Goal: Information Seeking & Learning: Learn about a topic

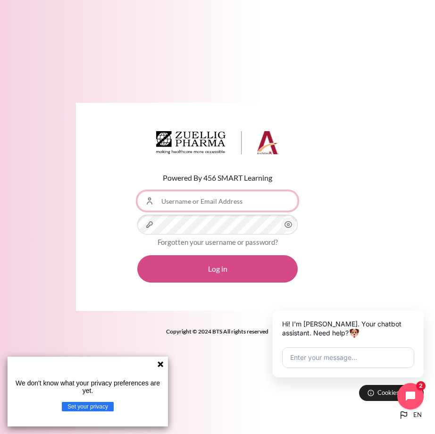
type input "[EMAIL_ADDRESS][DOMAIN_NAME]"
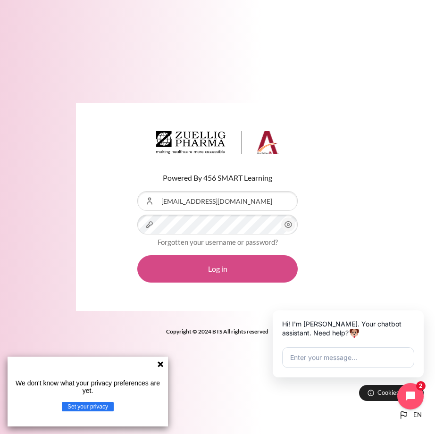
click at [223, 270] on button "Log in" at bounding box center [217, 268] width 160 height 27
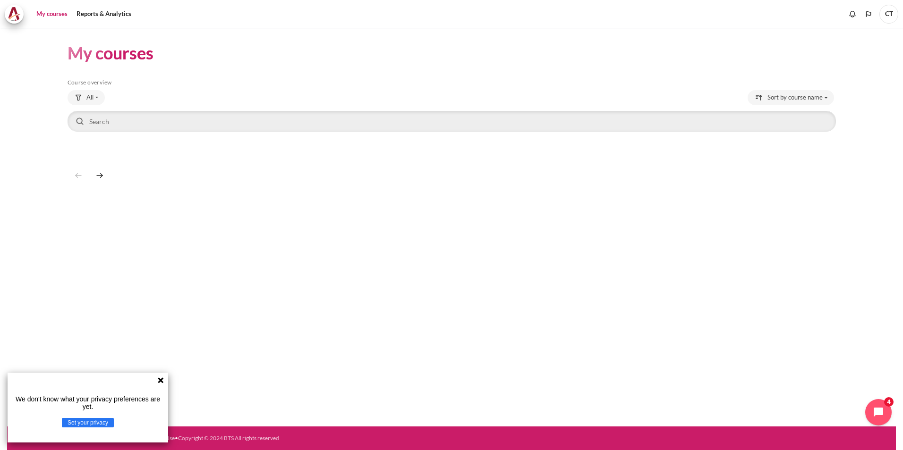
click at [159, 382] on icon at bounding box center [161, 381] width 6 height 6
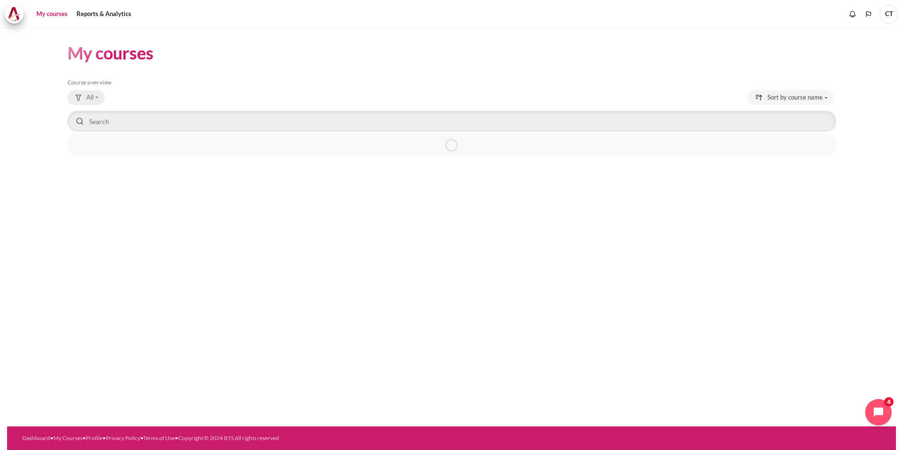
click at [87, 99] on span "All" at bounding box center [89, 97] width 7 height 9
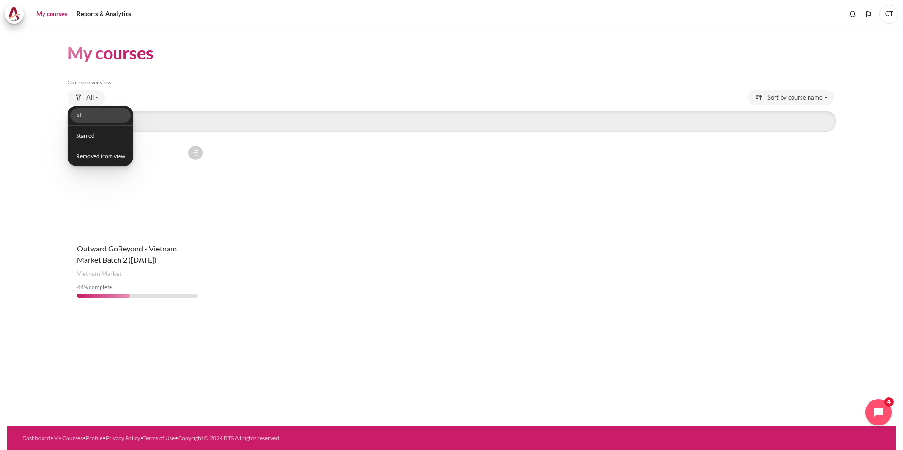
click at [135, 29] on div "My courses Skip Course overview Course overview All All 44" at bounding box center [452, 175] width 768 height 294
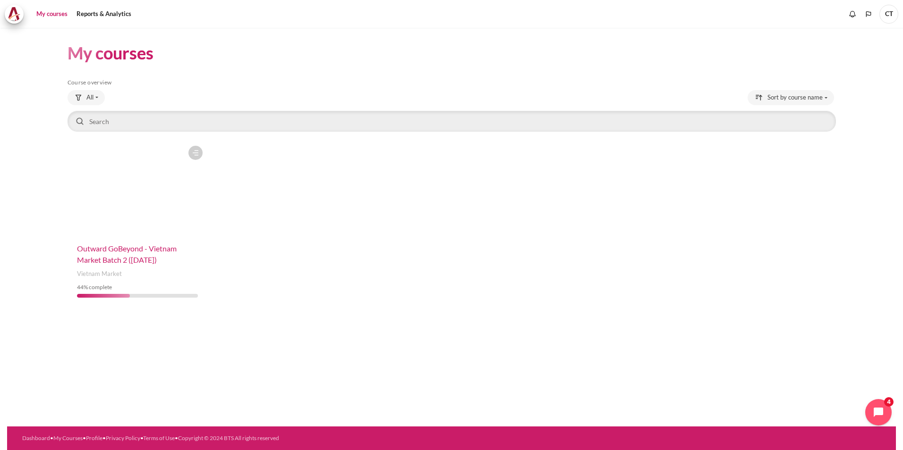
click at [143, 260] on span "Outward GoBeyond - Vietnam Market Batch 2 ([DATE])" at bounding box center [127, 254] width 100 height 20
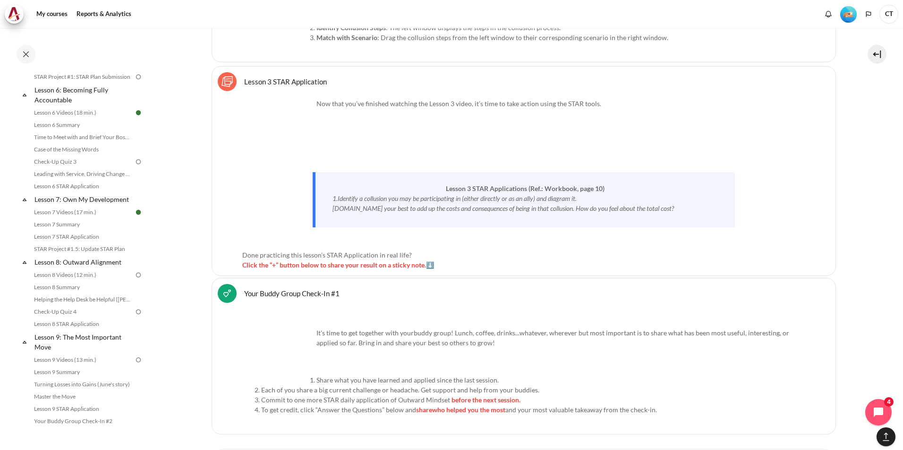
scroll to position [708, 0]
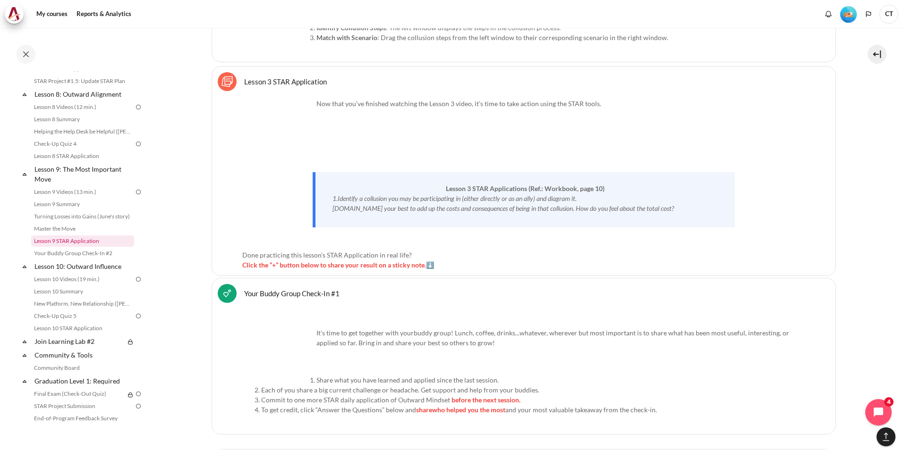
click at [83, 247] on link "Lesson 9 STAR Application" at bounding box center [82, 241] width 103 height 11
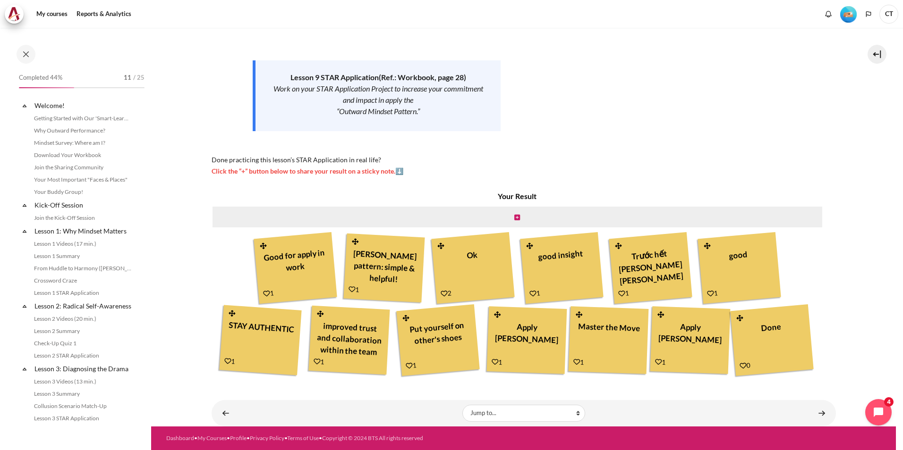
scroll to position [711, 0]
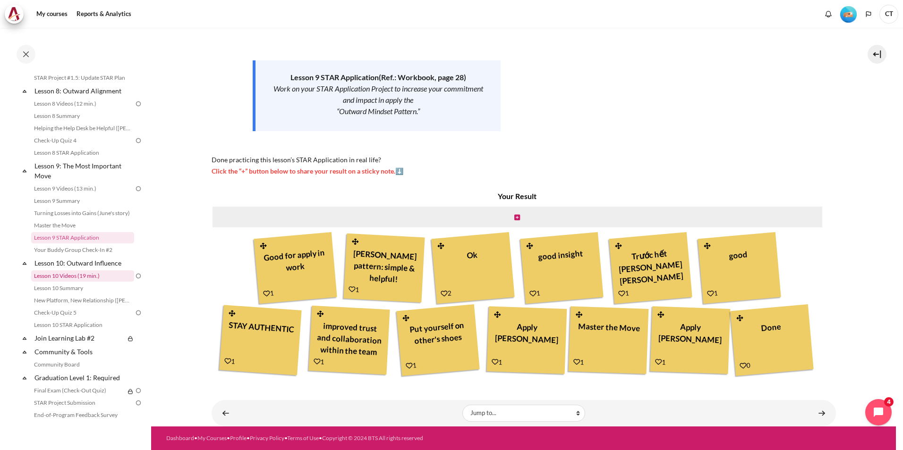
click at [91, 282] on link "Lesson 10 Videos (19 min.)" at bounding box center [82, 275] width 103 height 11
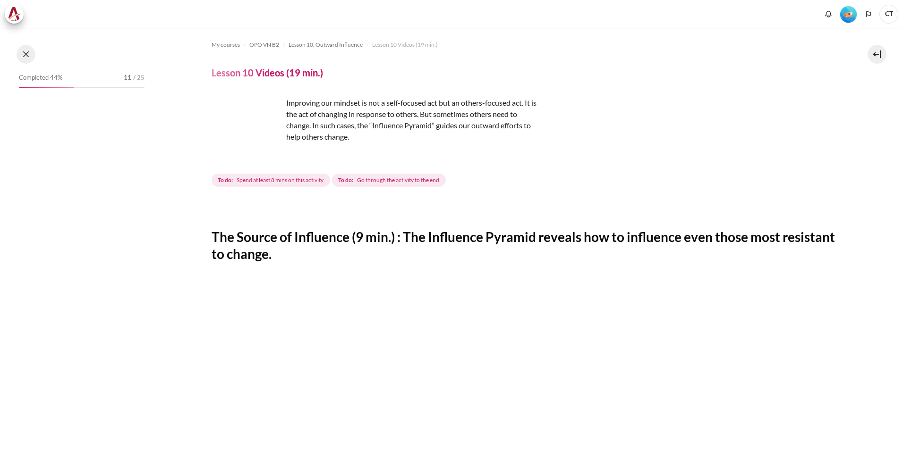
click at [32, 58] on button at bounding box center [26, 54] width 19 height 19
drag, startPoint x: 76, startPoint y: 274, endPoint x: 73, endPoint y: 293, distance: 18.6
click at [24, 55] on button at bounding box center [26, 54] width 19 height 19
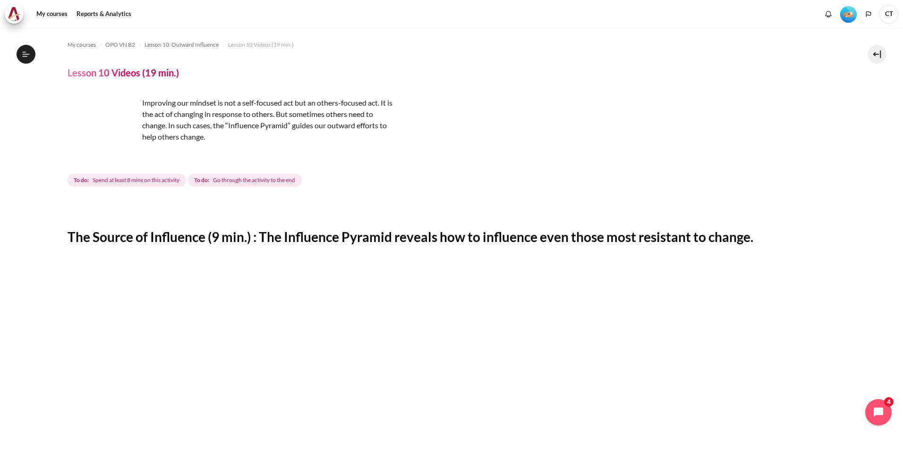
scroll to position [750, 0]
click at [27, 52] on icon at bounding box center [26, 54] width 8 height 8
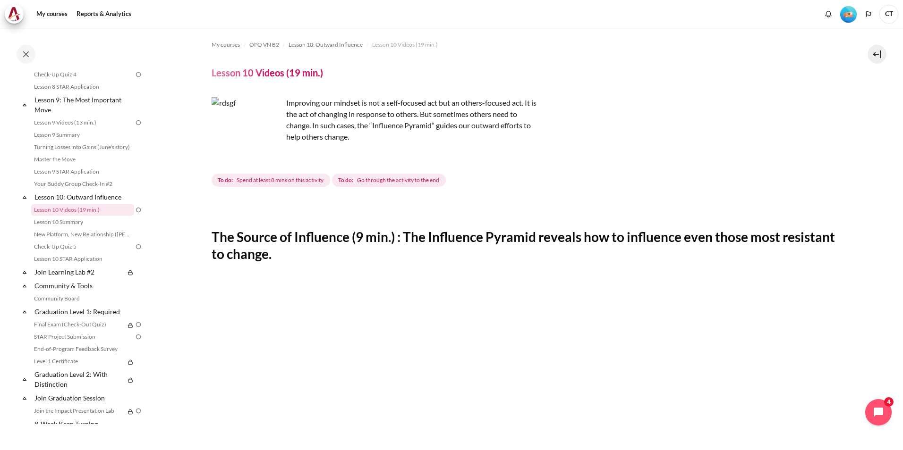
scroll to position [805, 0]
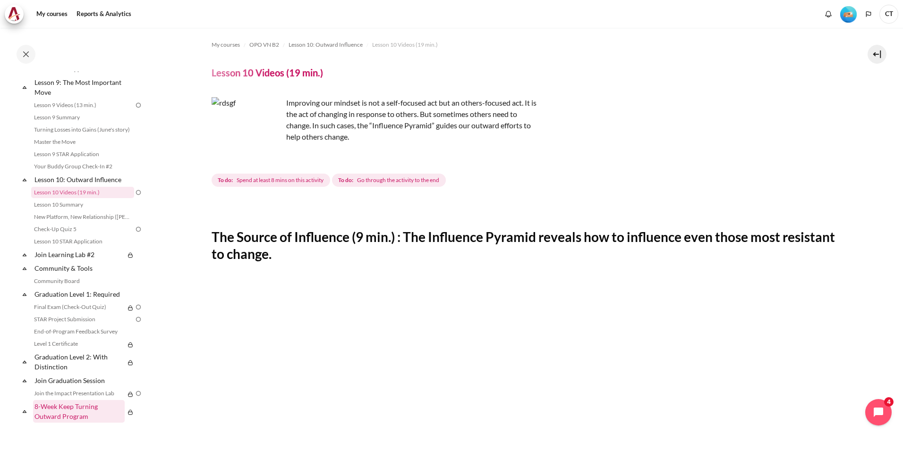
click at [89, 420] on link "8-Week Keep Turning Outward Program" at bounding box center [79, 411] width 92 height 23
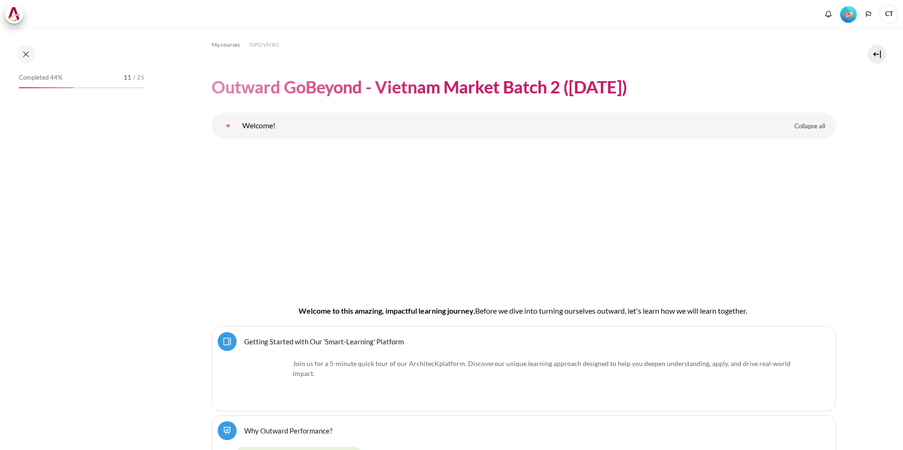
click at [30, 56] on button at bounding box center [26, 54] width 19 height 19
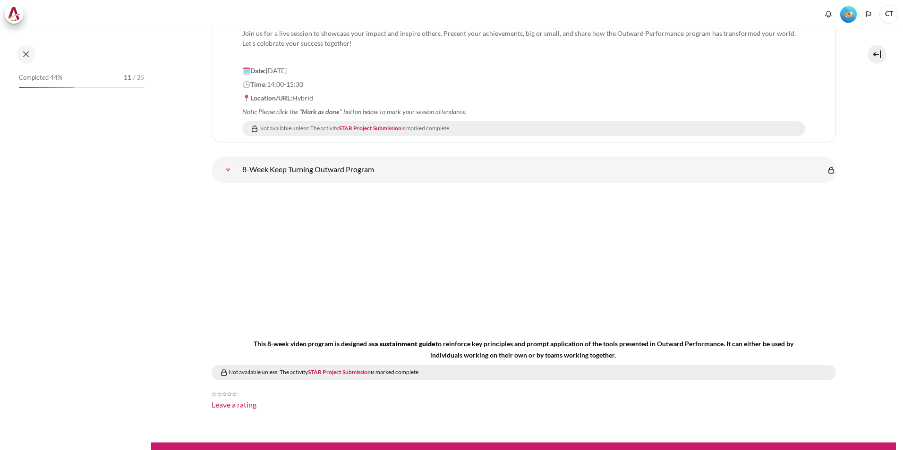
scroll to position [12380, 0]
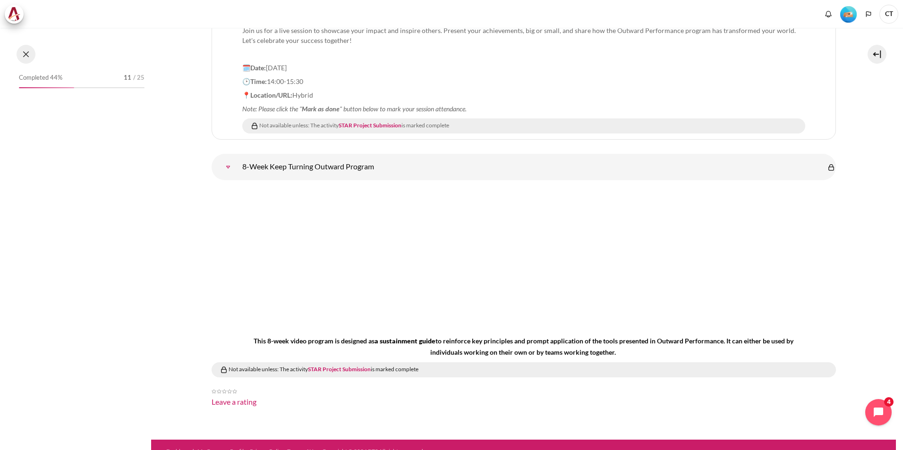
click at [23, 51] on button at bounding box center [26, 54] width 19 height 19
click at [26, 58] on button at bounding box center [26, 54] width 19 height 19
click at [29, 58] on button at bounding box center [26, 54] width 19 height 19
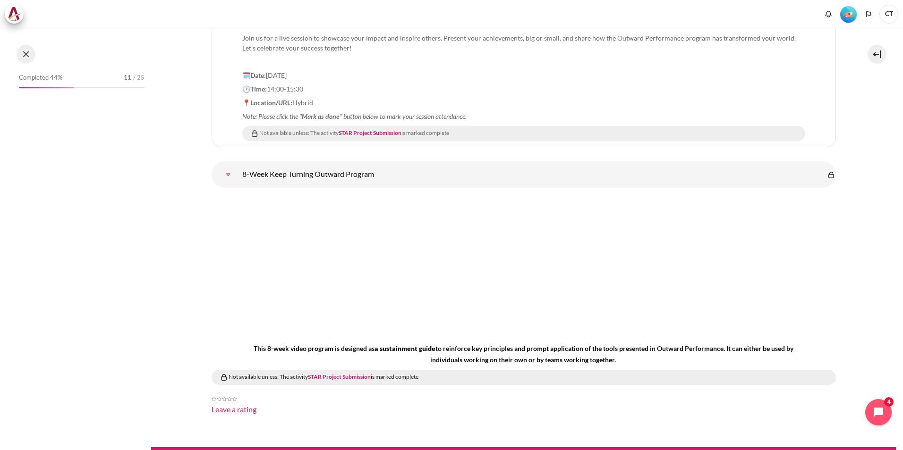
scroll to position [805, 0]
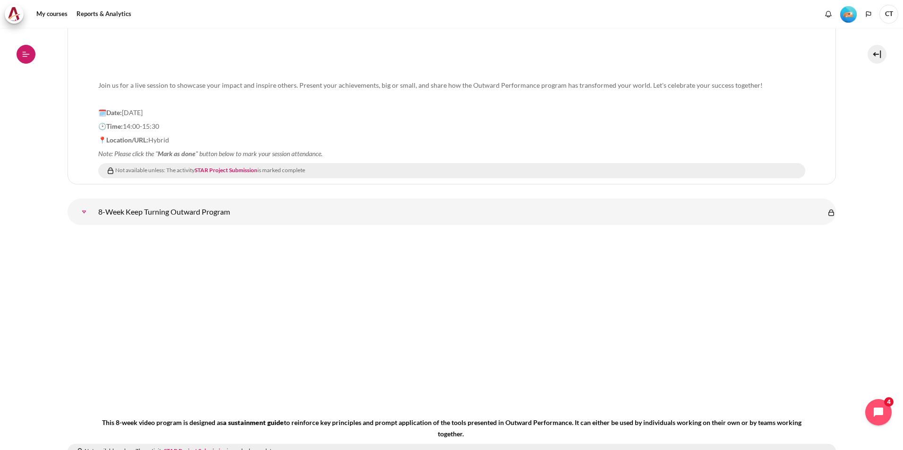
click at [31, 61] on button "Open course index" at bounding box center [26, 54] width 19 height 19
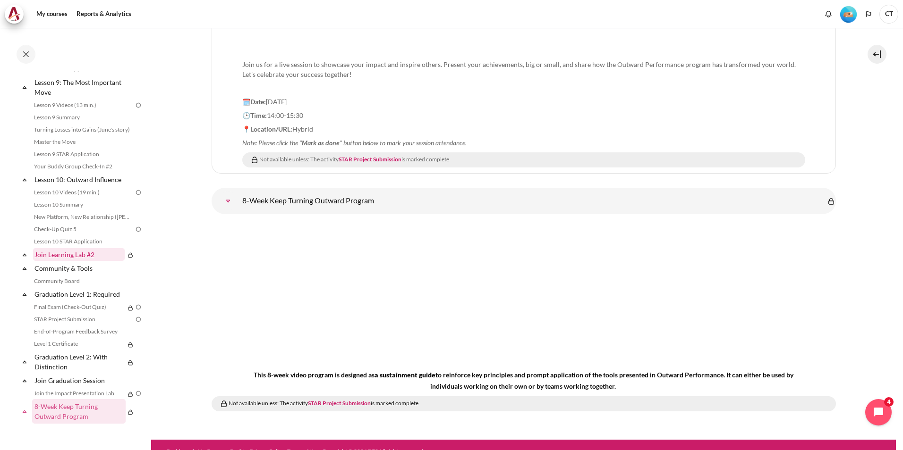
click at [57, 256] on link "Join Learning Lab #2" at bounding box center [79, 254] width 92 height 13
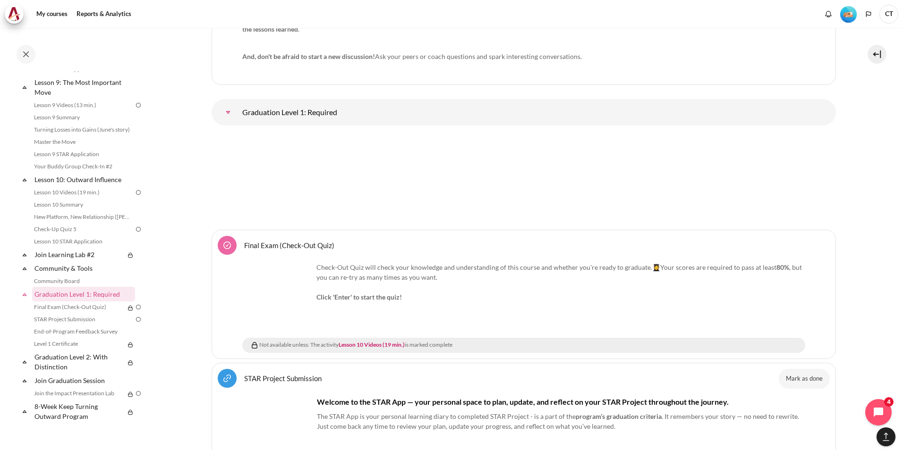
scroll to position [11711, 0]
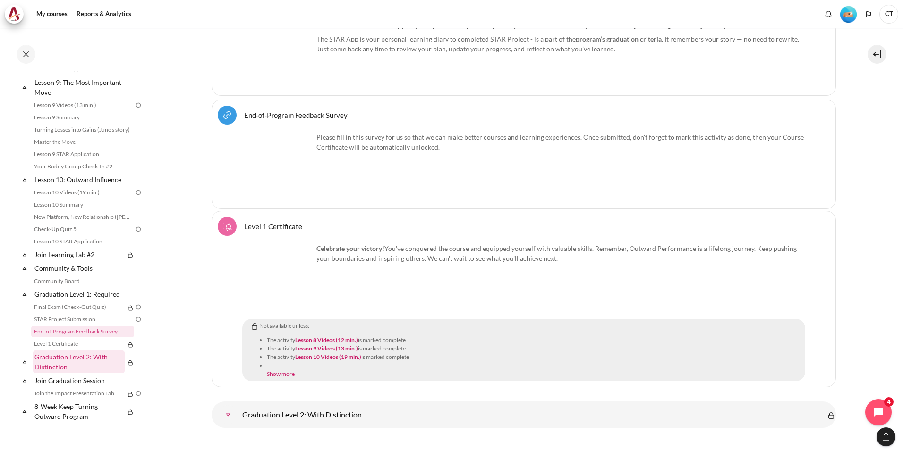
click at [80, 364] on link "Graduation Level 2: With Distinction" at bounding box center [79, 362] width 92 height 23
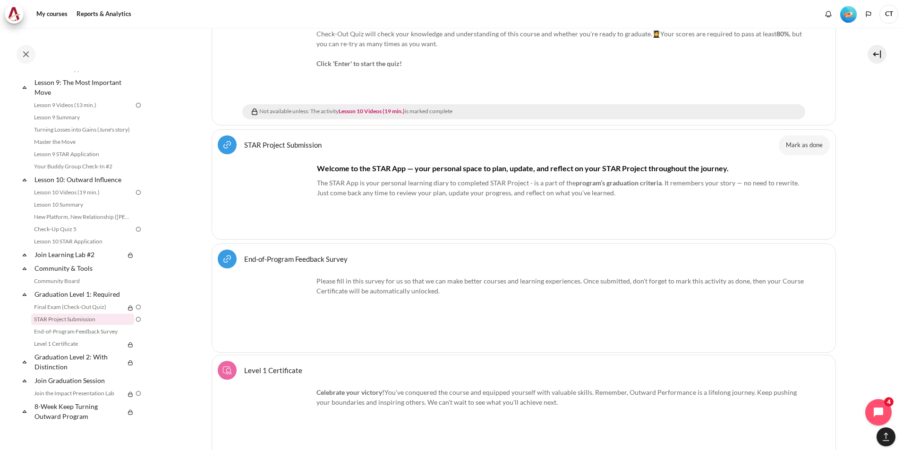
scroll to position [11476, 0]
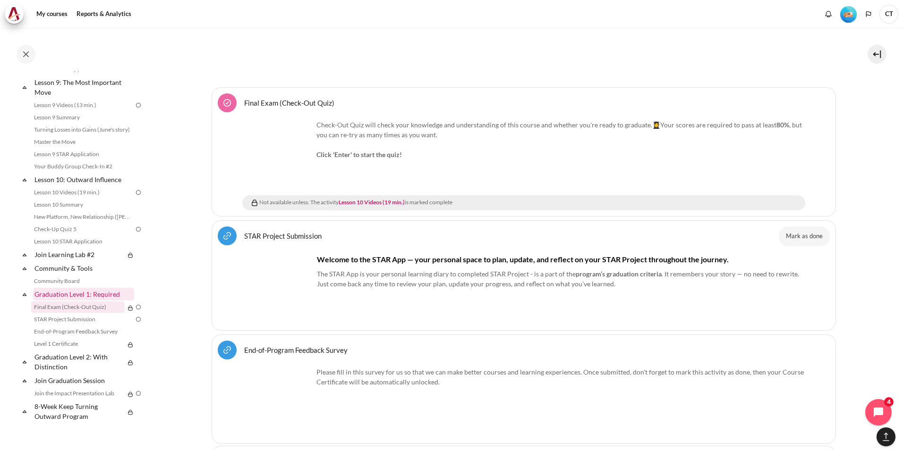
click at [86, 295] on link "Graduation Level 1: Required" at bounding box center [83, 294] width 101 height 13
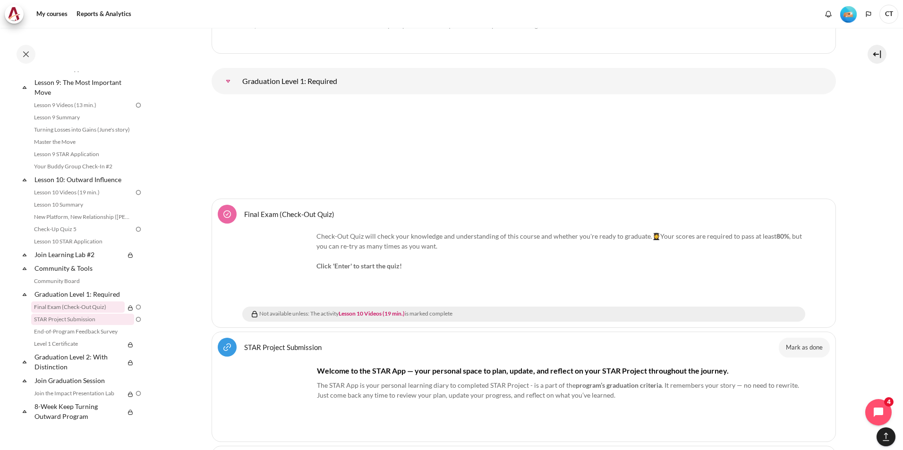
click at [97, 316] on link "STAR Project Submission" at bounding box center [82, 319] width 103 height 11
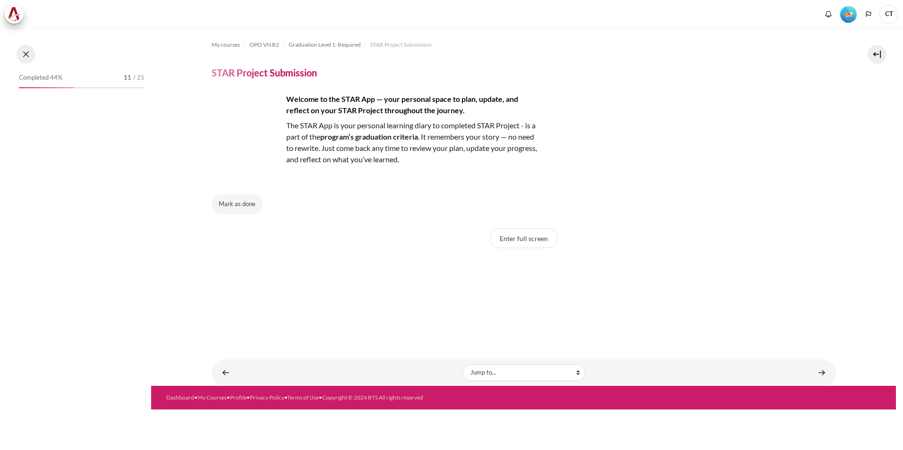
click at [25, 54] on button at bounding box center [26, 54] width 19 height 19
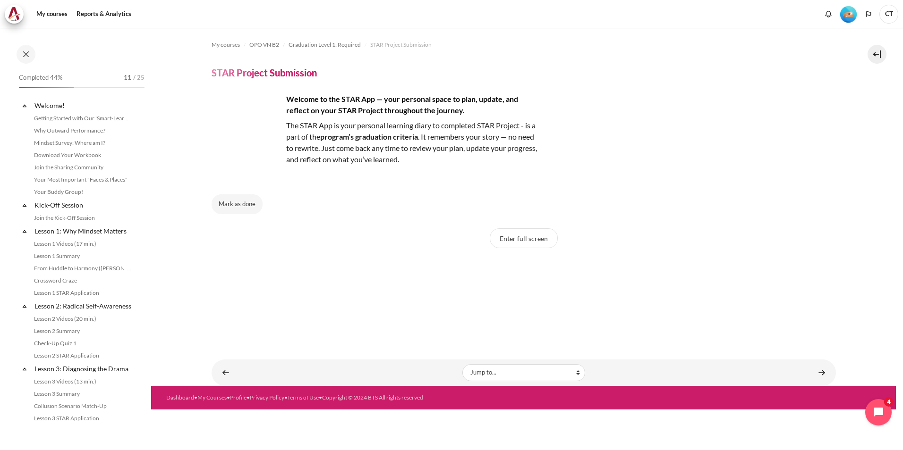
scroll to position [805, 0]
